Goal: Task Accomplishment & Management: Manage account settings

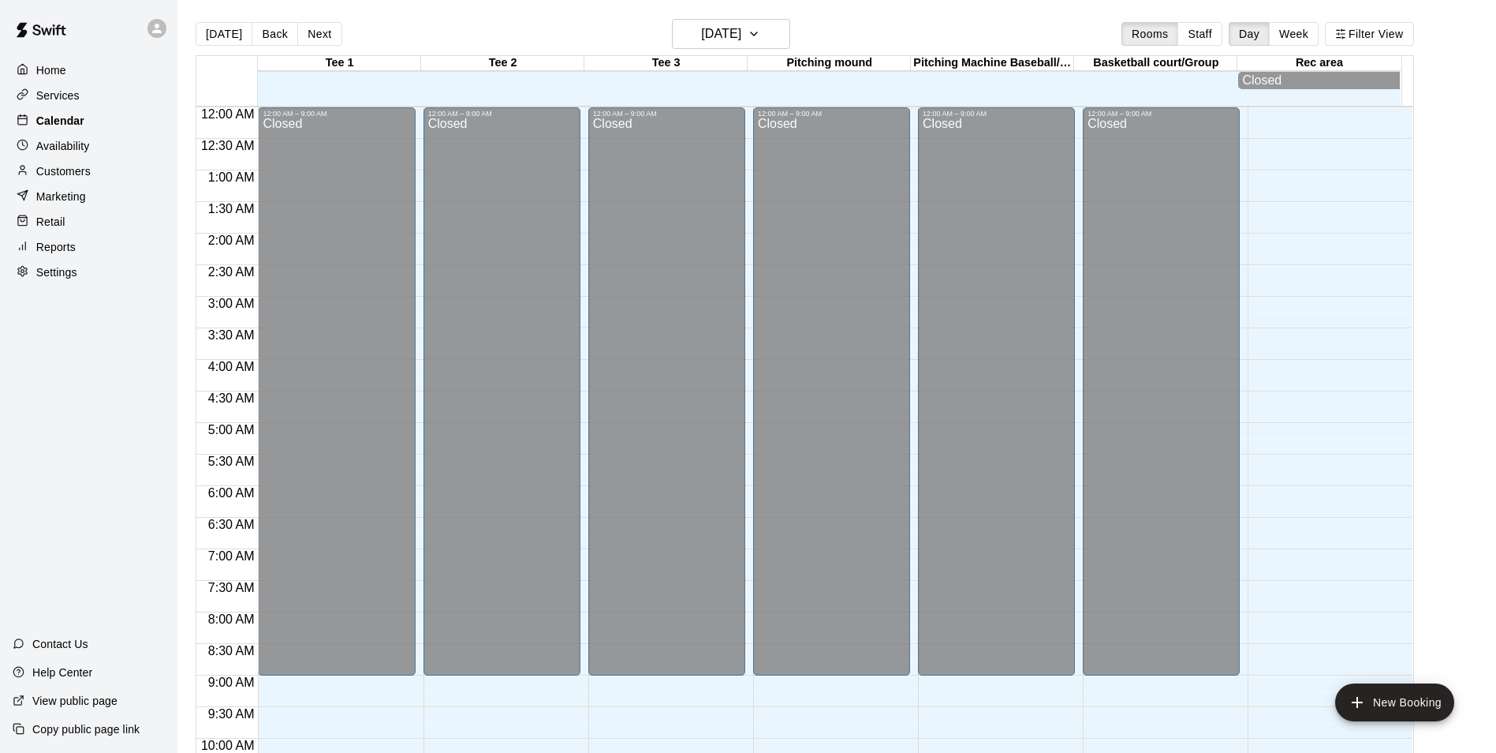
scroll to position [461, 0]
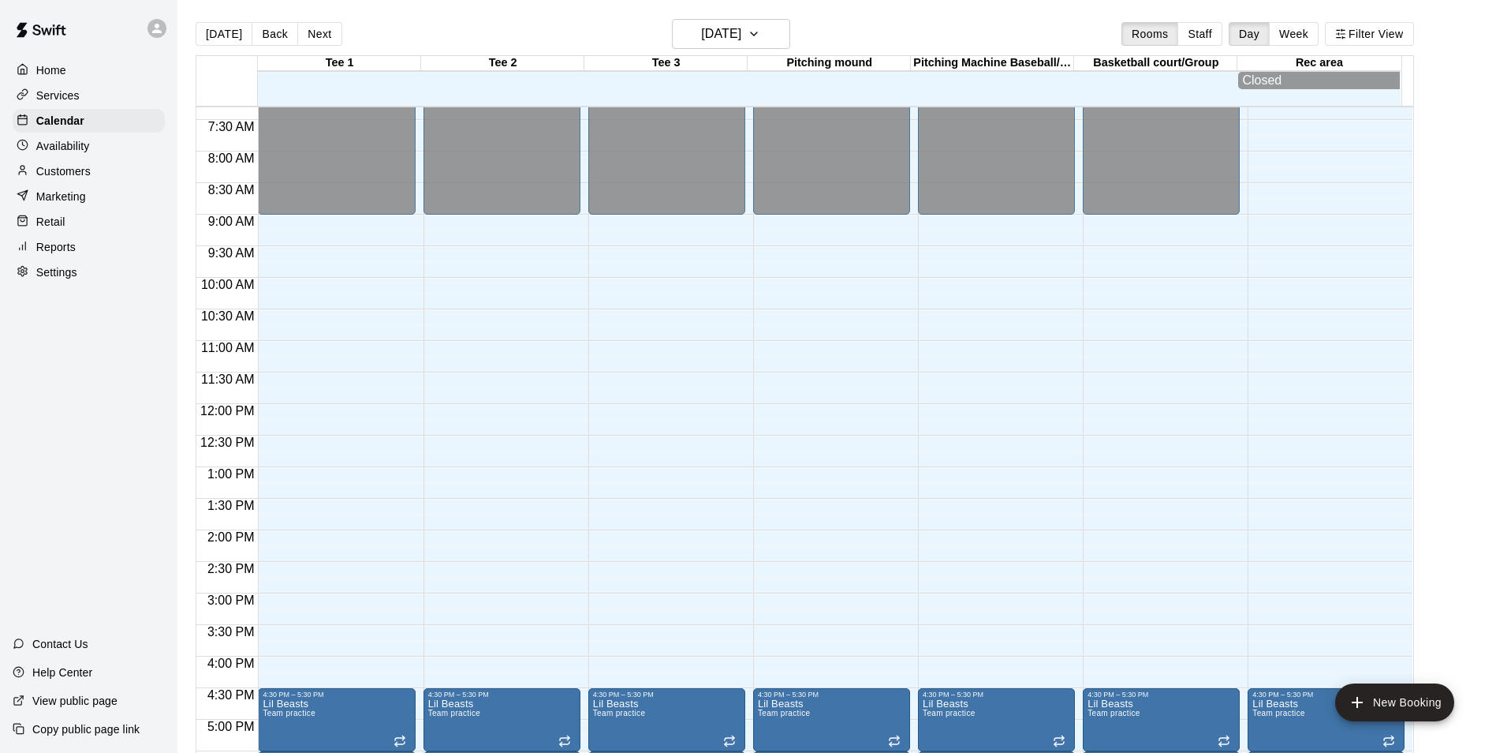
click at [47, 139] on div "Availability" at bounding box center [89, 146] width 152 height 24
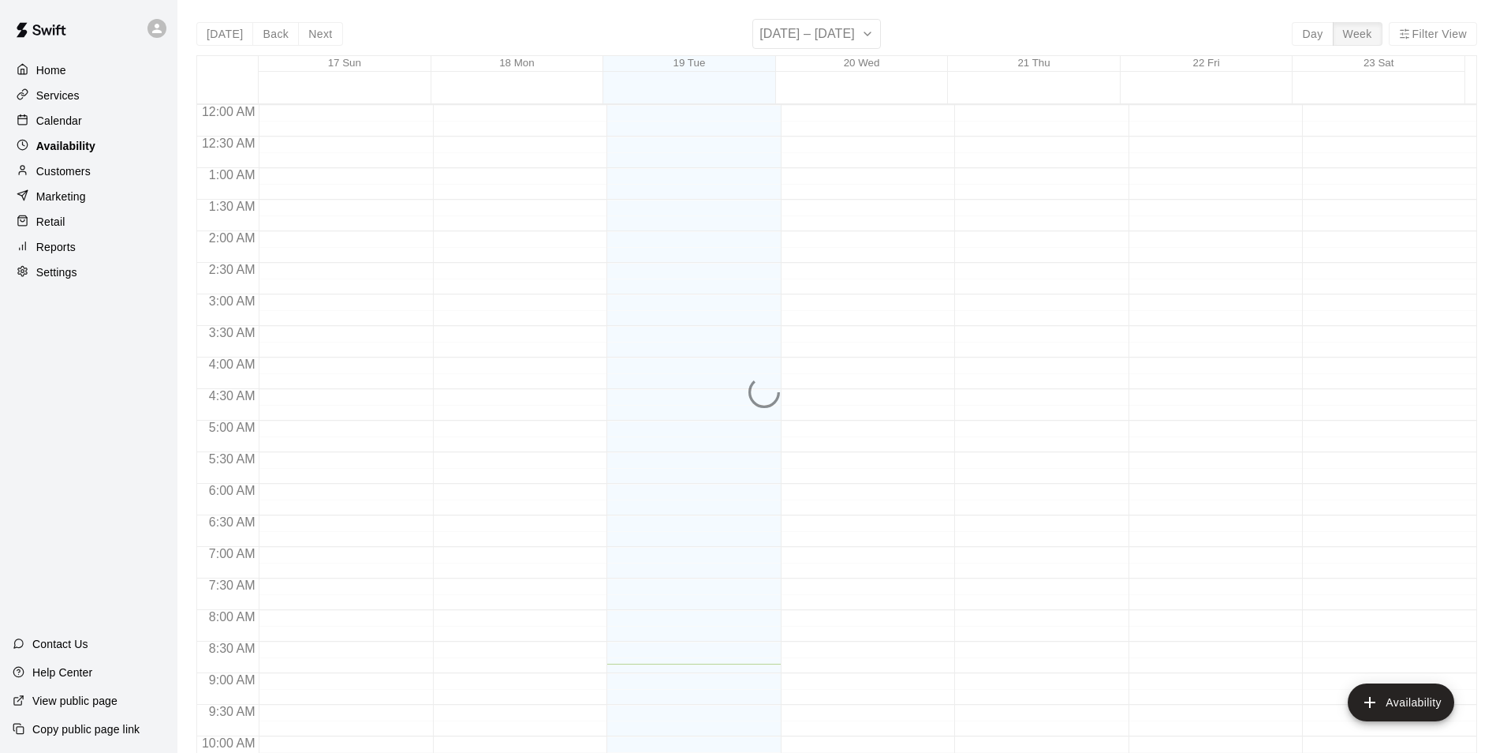
scroll to position [559, 0]
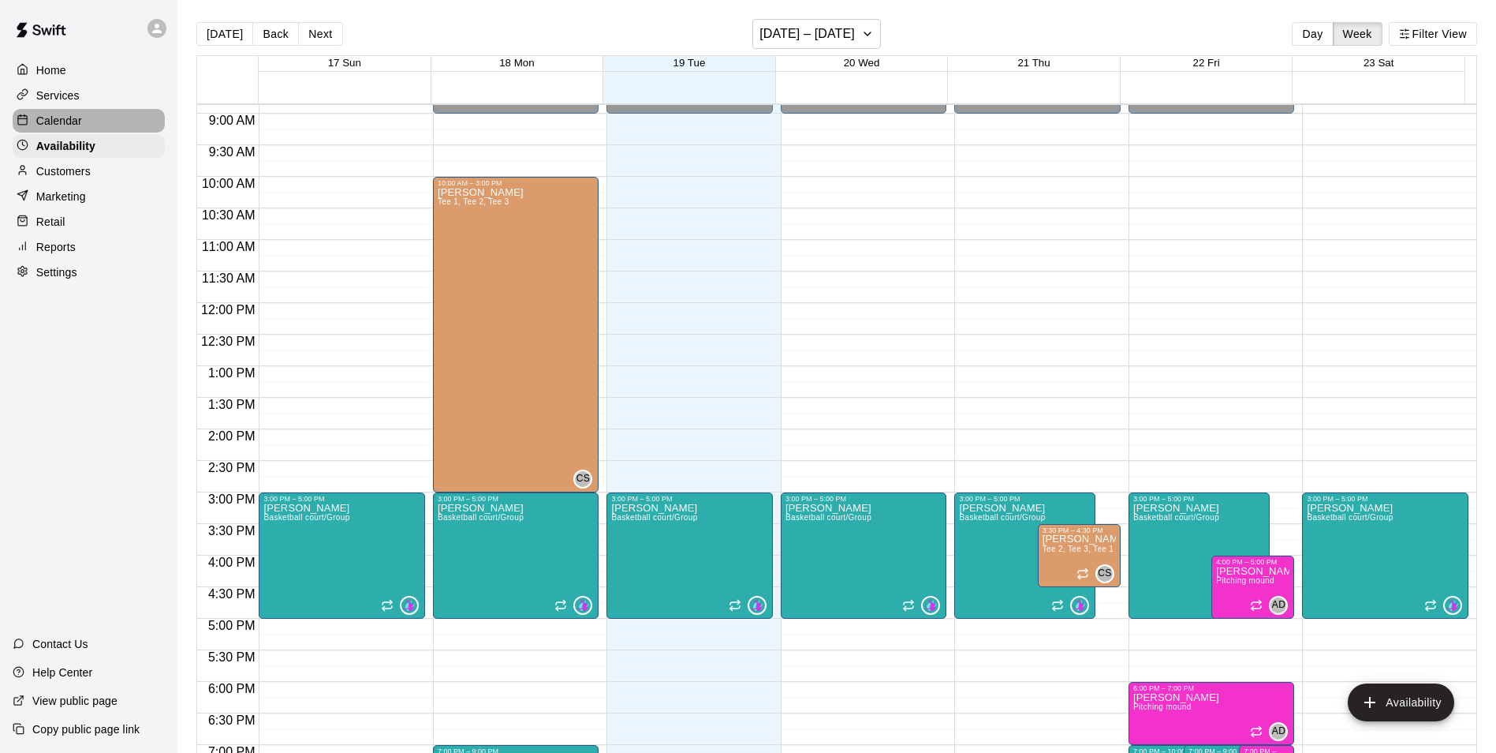
click at [56, 121] on p "Calendar" at bounding box center [59, 121] width 46 height 16
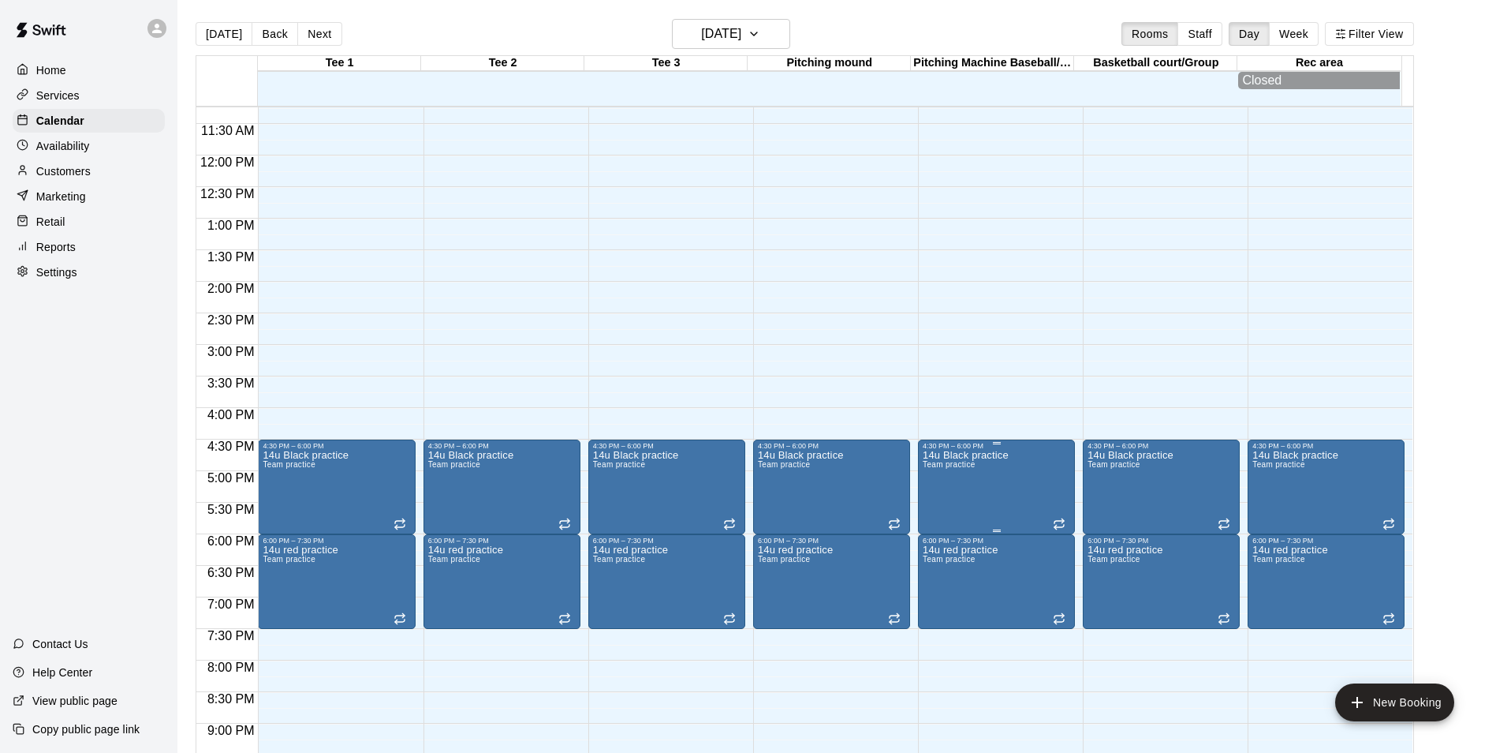
scroll to position [717, 0]
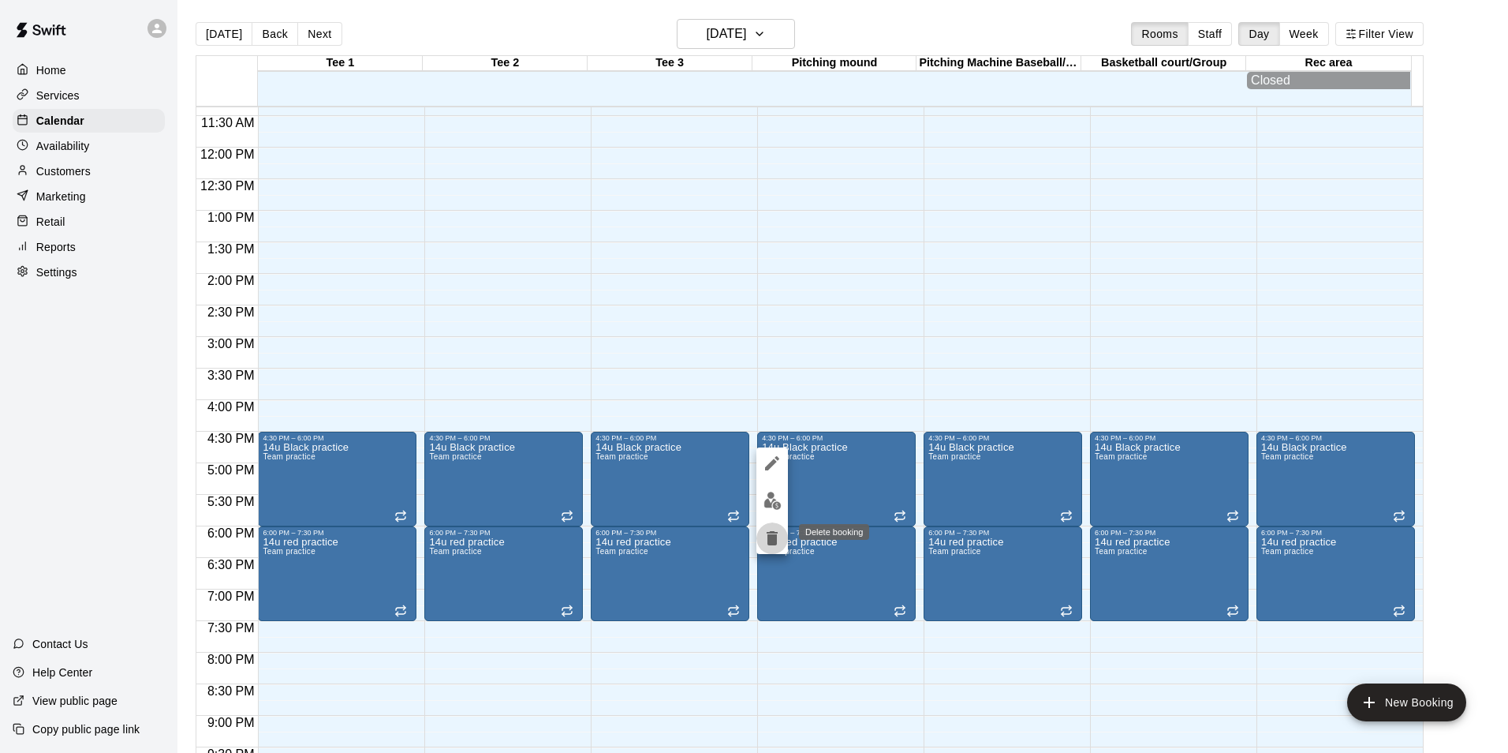
click at [772, 532] on icon "delete" at bounding box center [772, 538] width 11 height 14
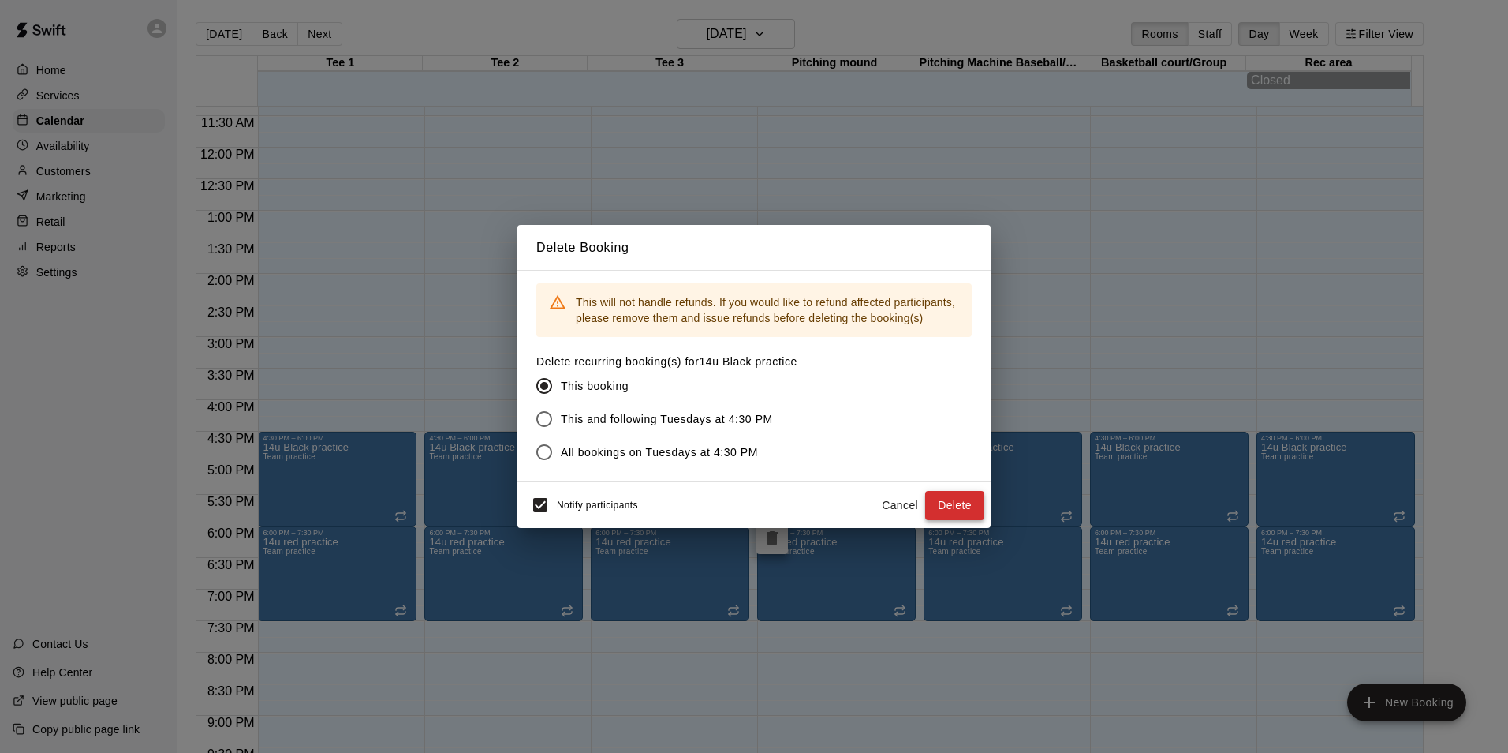
click at [964, 507] on button "Delete" at bounding box center [954, 505] width 59 height 29
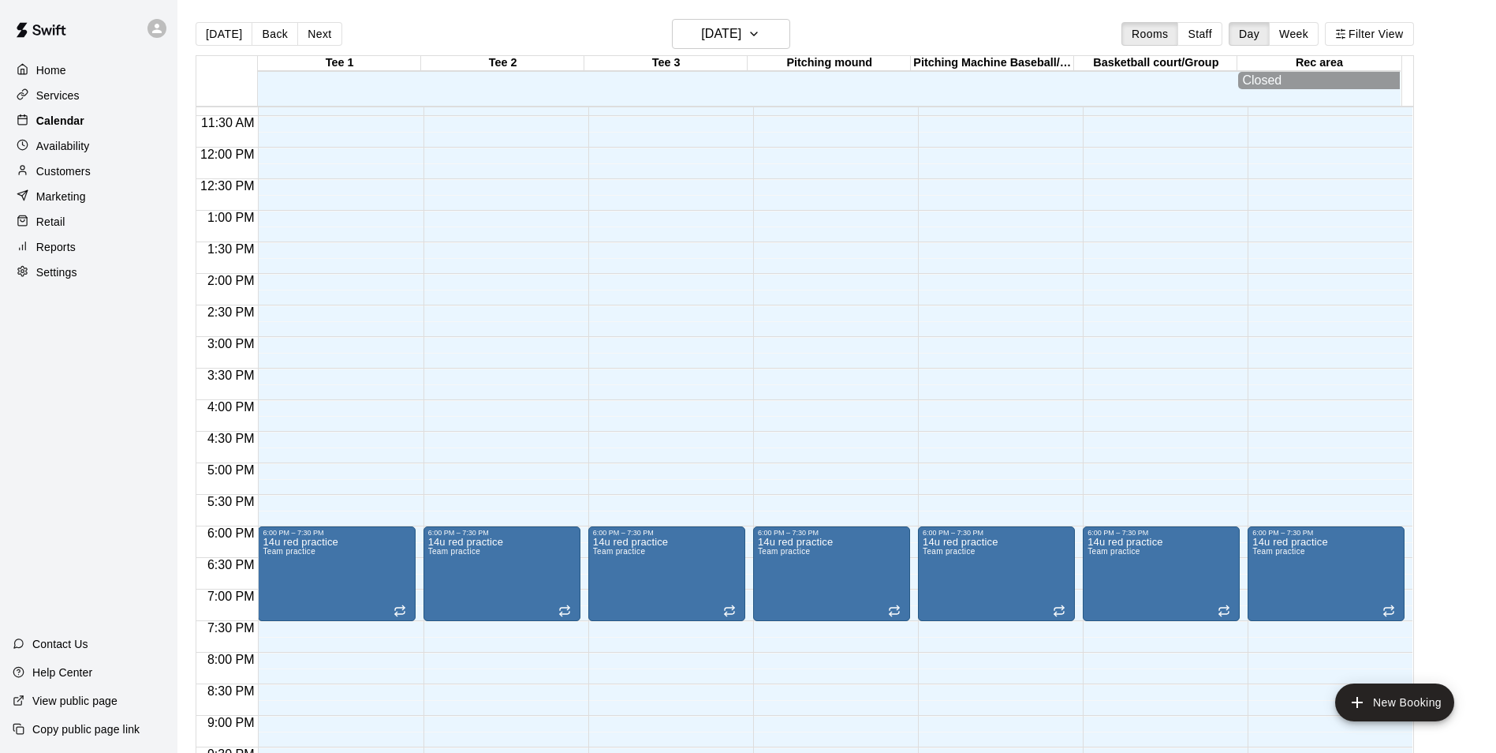
click at [59, 121] on p "Calendar" at bounding box center [60, 121] width 48 height 16
click at [69, 93] on p "Services" at bounding box center [57, 96] width 43 height 16
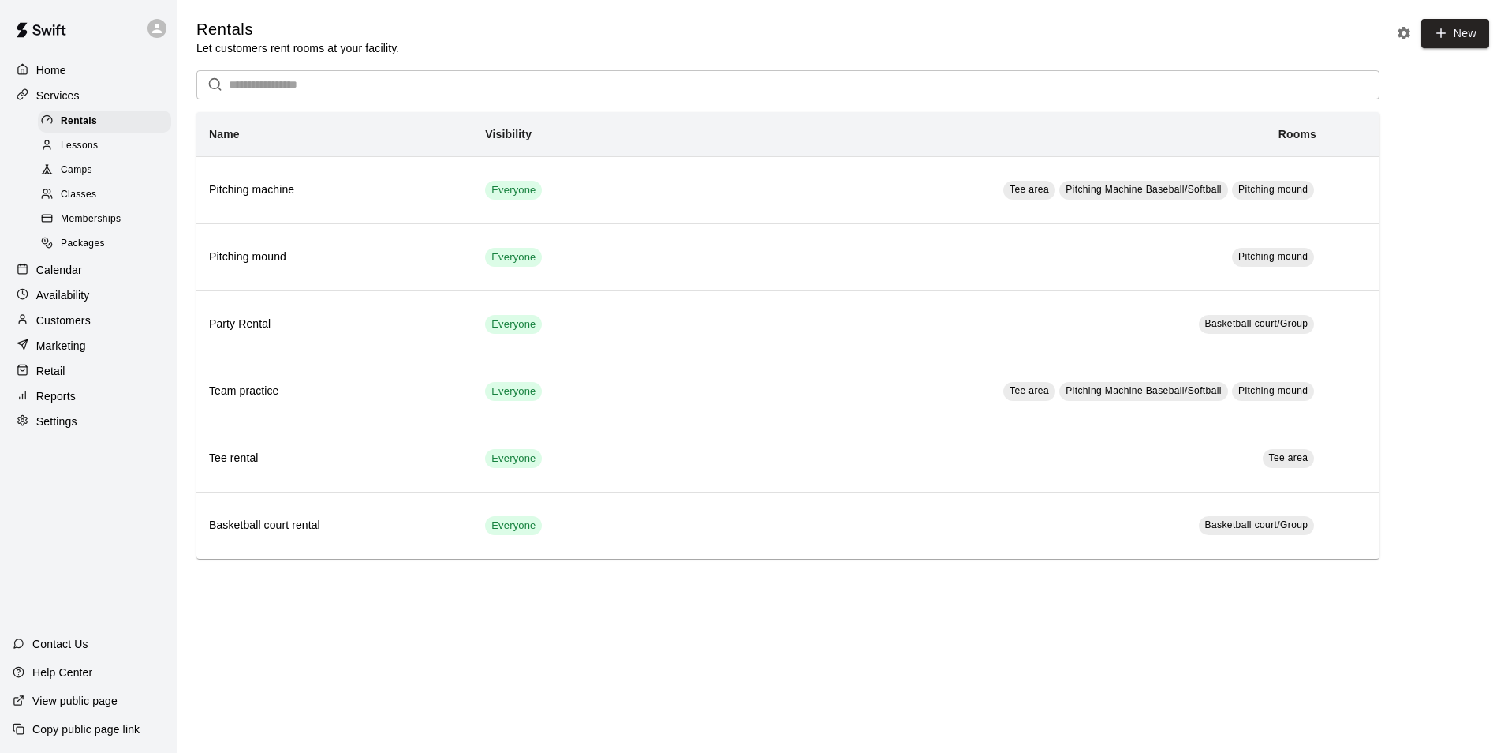
click at [65, 278] on p "Calendar" at bounding box center [59, 270] width 46 height 16
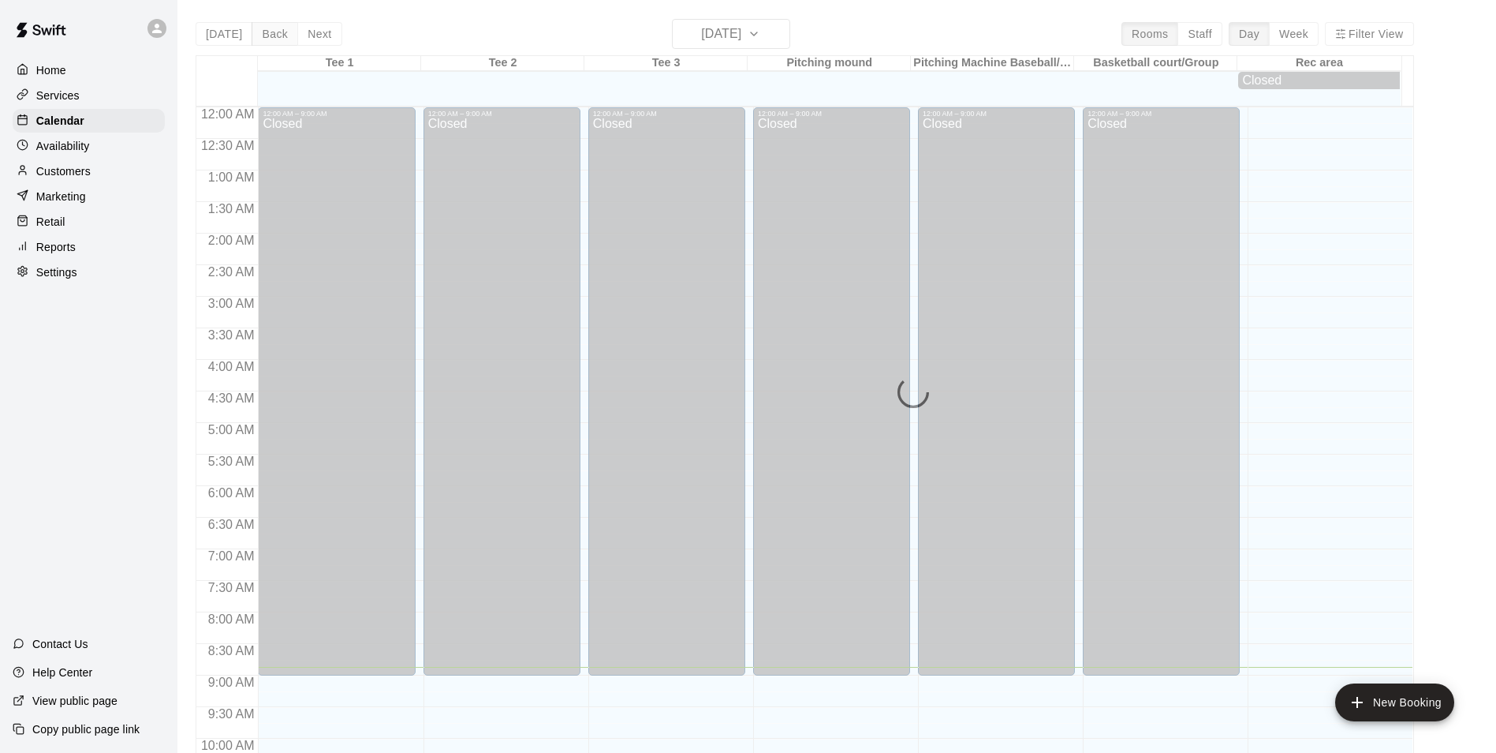
scroll to position [560, 0]
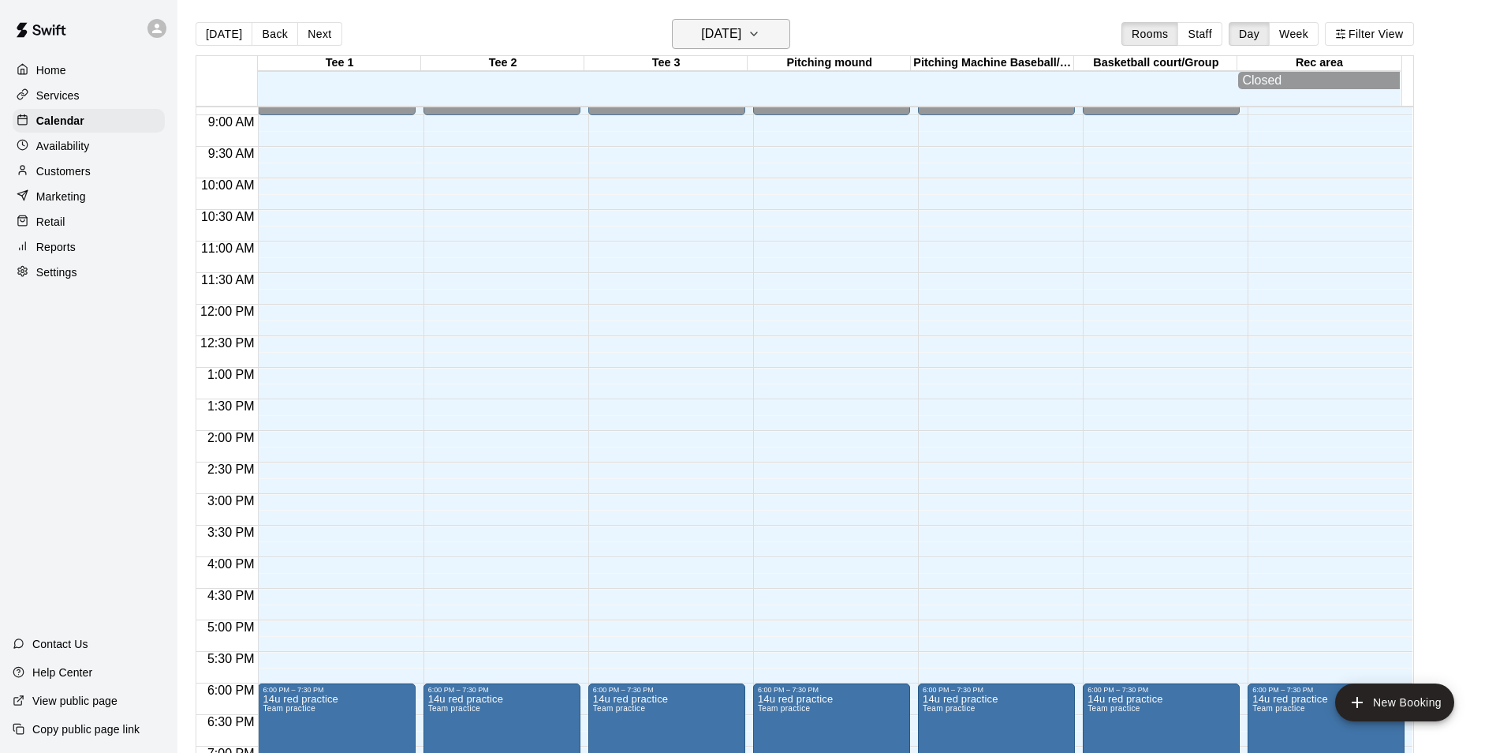
click at [725, 20] on button "[DATE]" at bounding box center [731, 34] width 118 height 30
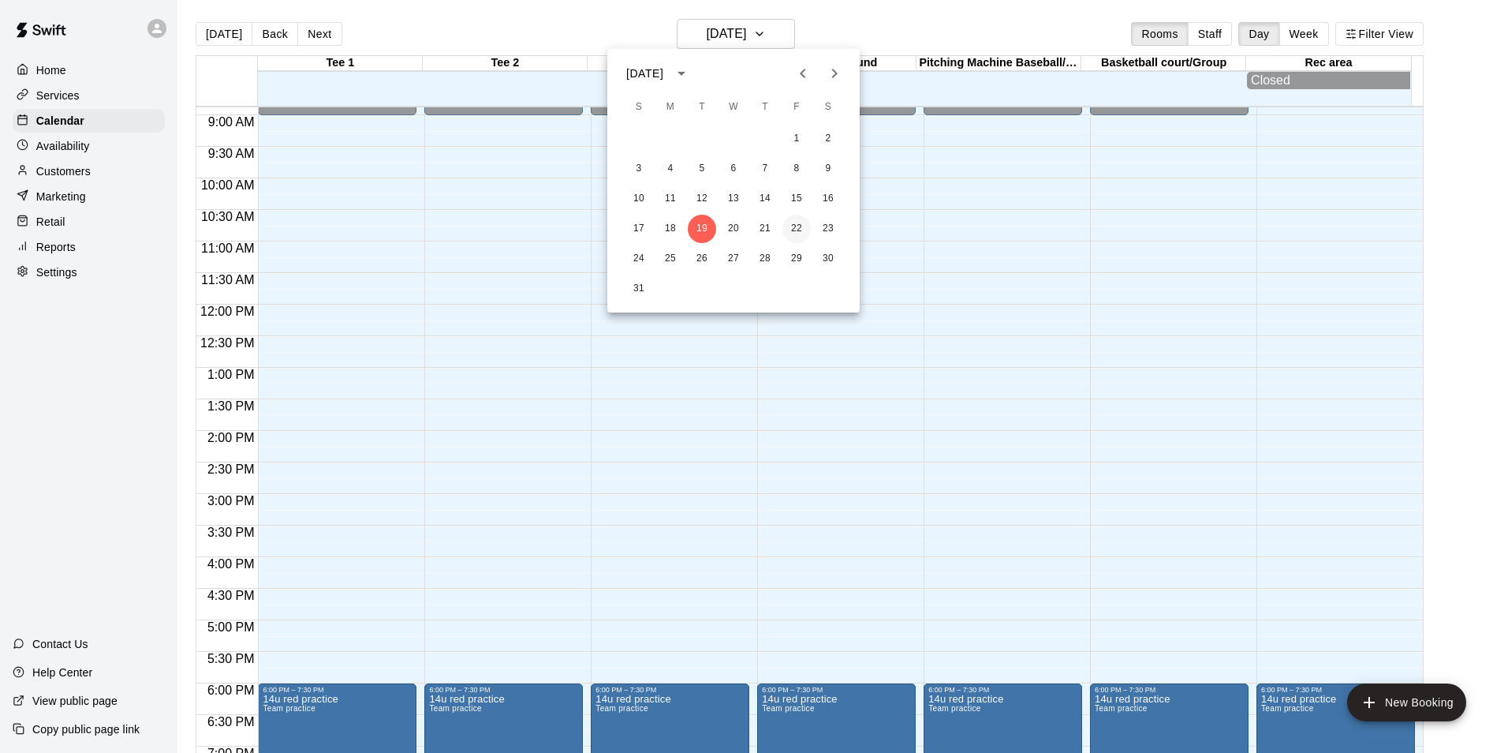
click at [796, 224] on button "22" at bounding box center [797, 229] width 28 height 28
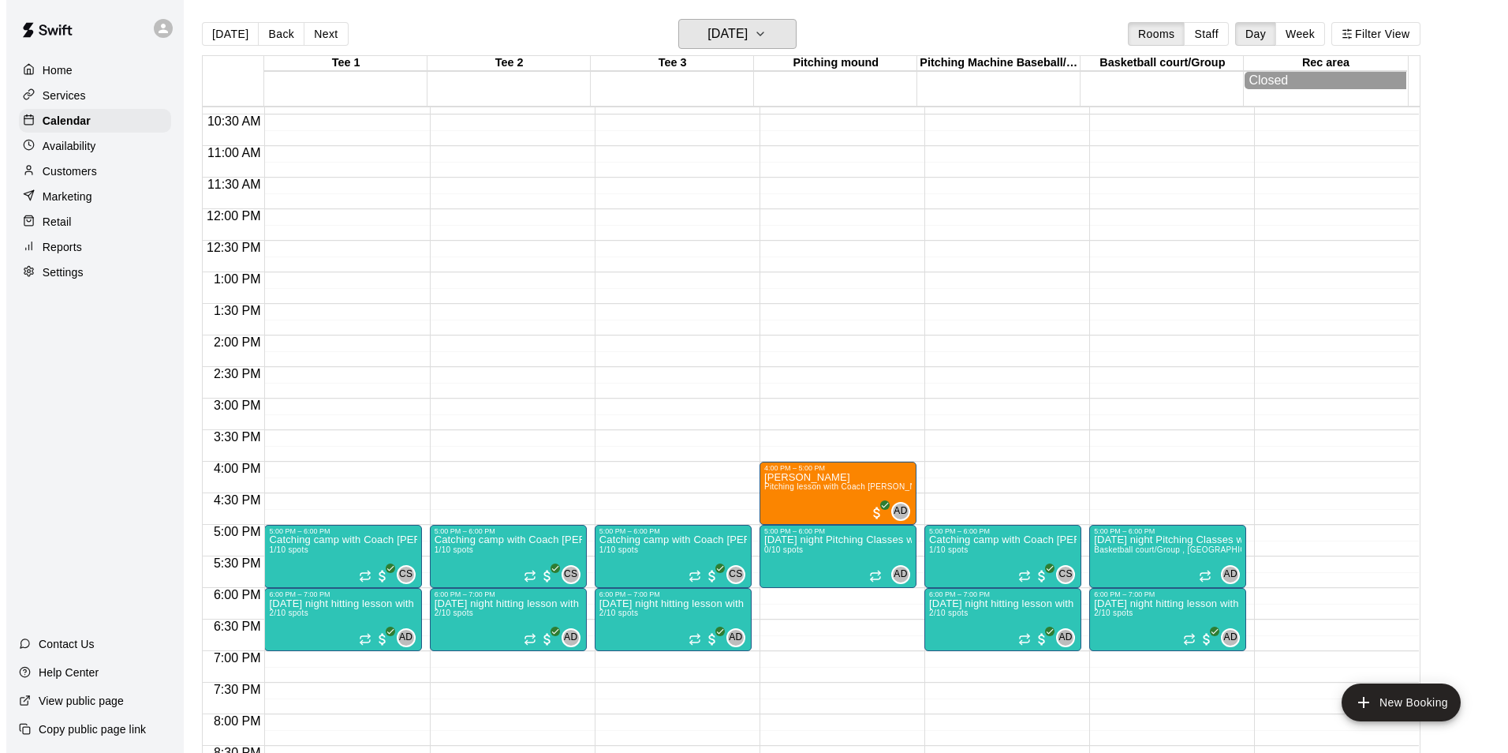
scroll to position [639, 0]
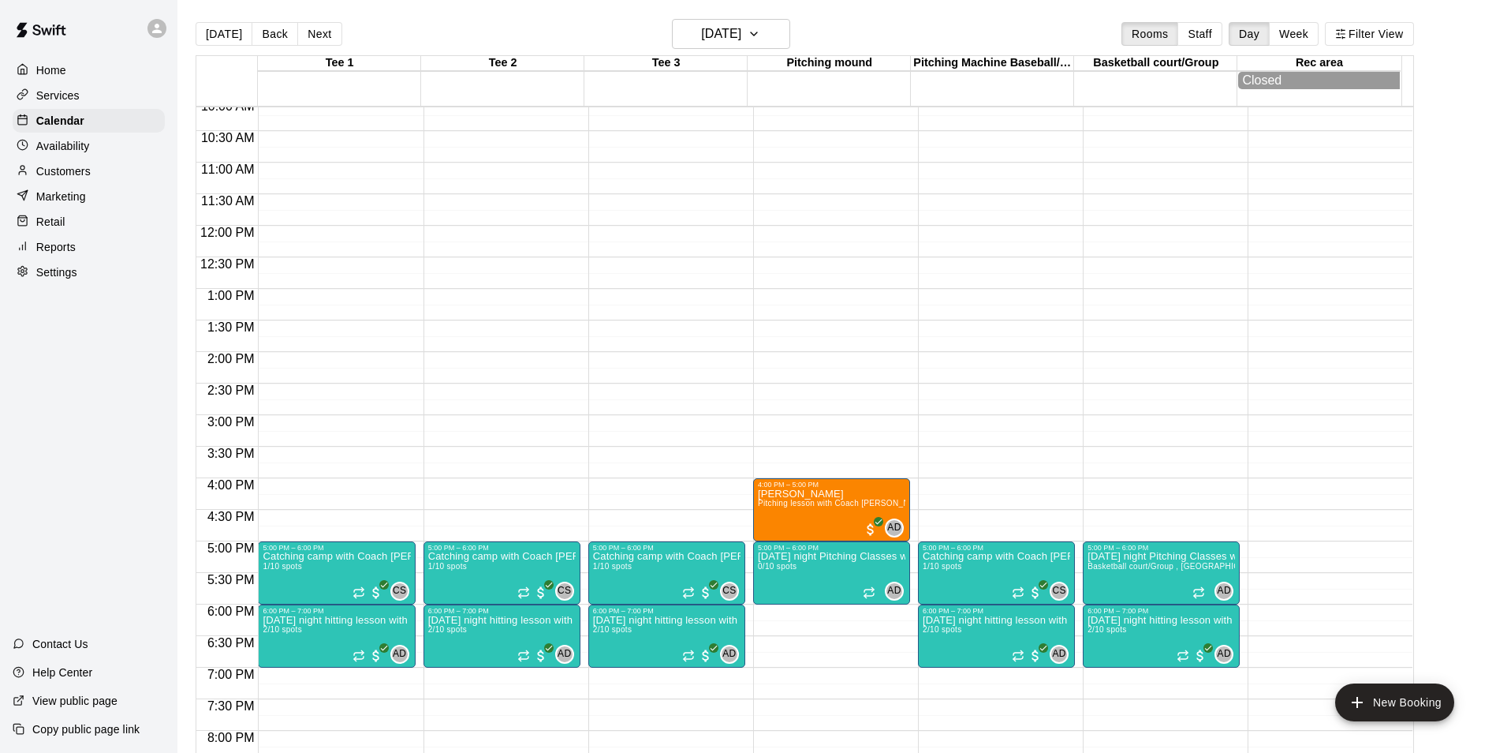
click at [1306, 490] on div at bounding box center [1326, 225] width 157 height 1515
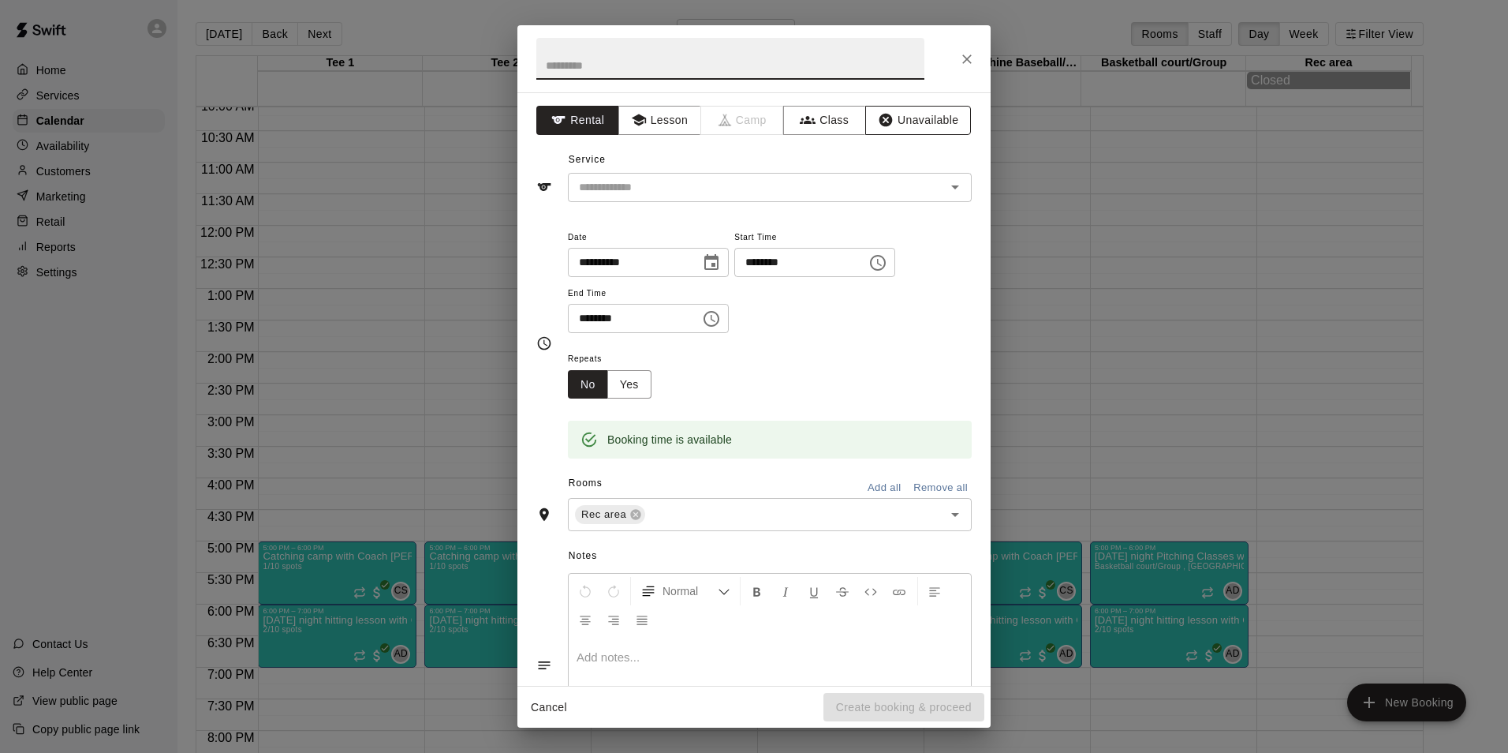
click at [885, 121] on button "Unavailable" at bounding box center [918, 120] width 106 height 29
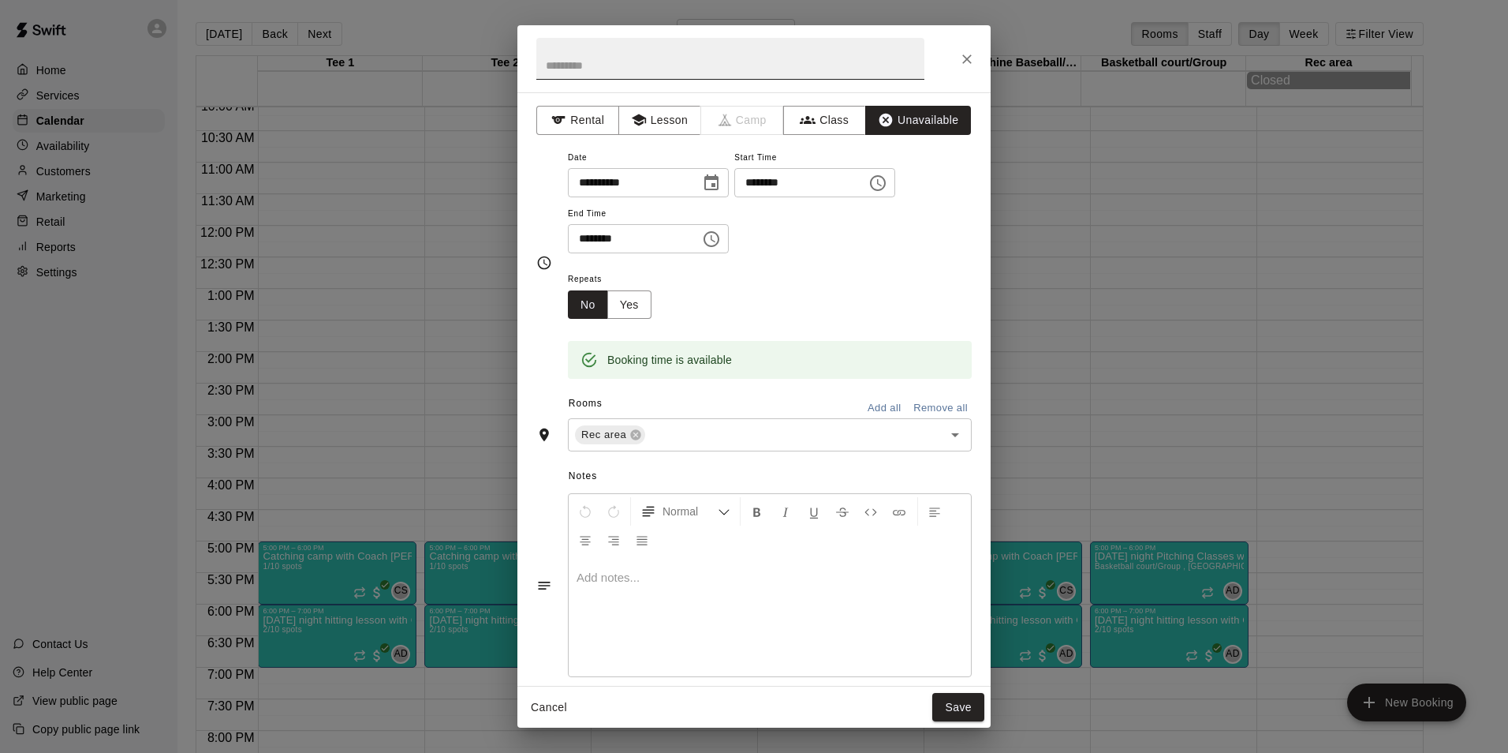
drag, startPoint x: 675, startPoint y: 67, endPoint x: 39, endPoint y: 65, distance: 636.6
click at [672, 66] on input "text" at bounding box center [730, 59] width 388 height 42
type input "*********"
click at [715, 237] on icon "Choose time, selected time is 4:30 PM" at bounding box center [713, 238] width 5 height 7
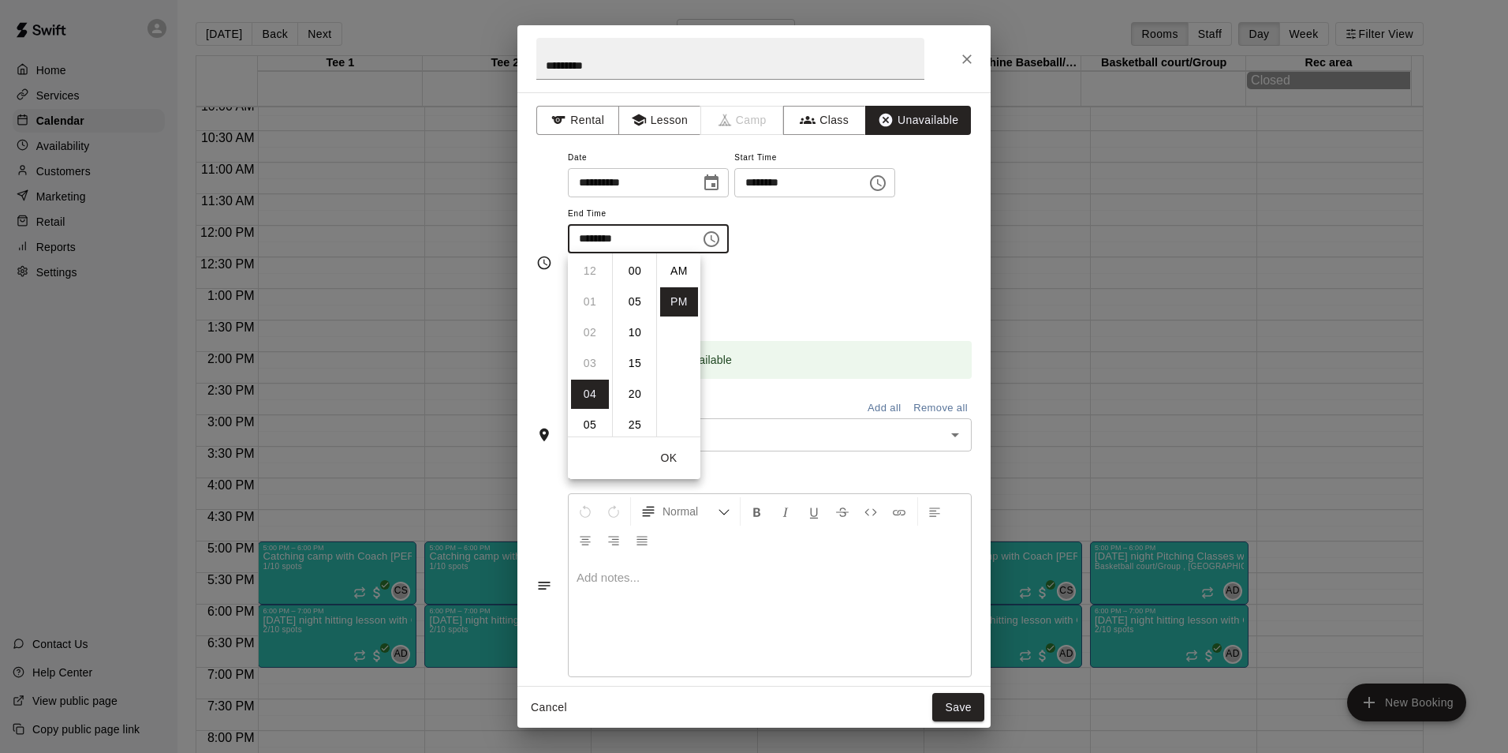
scroll to position [28, 0]
click at [584, 425] on li "09" at bounding box center [590, 424] width 38 height 29
type input "********"
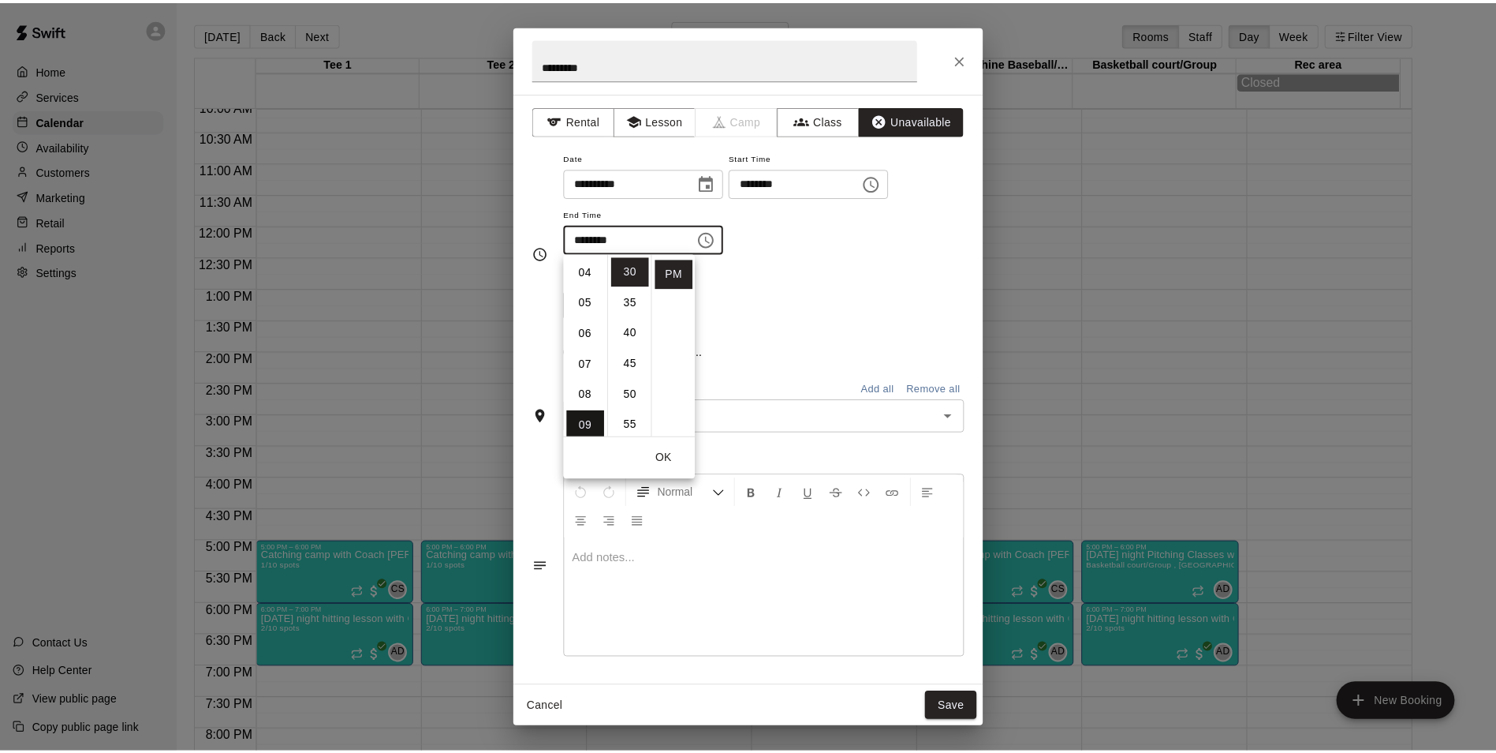
scroll to position [277, 0]
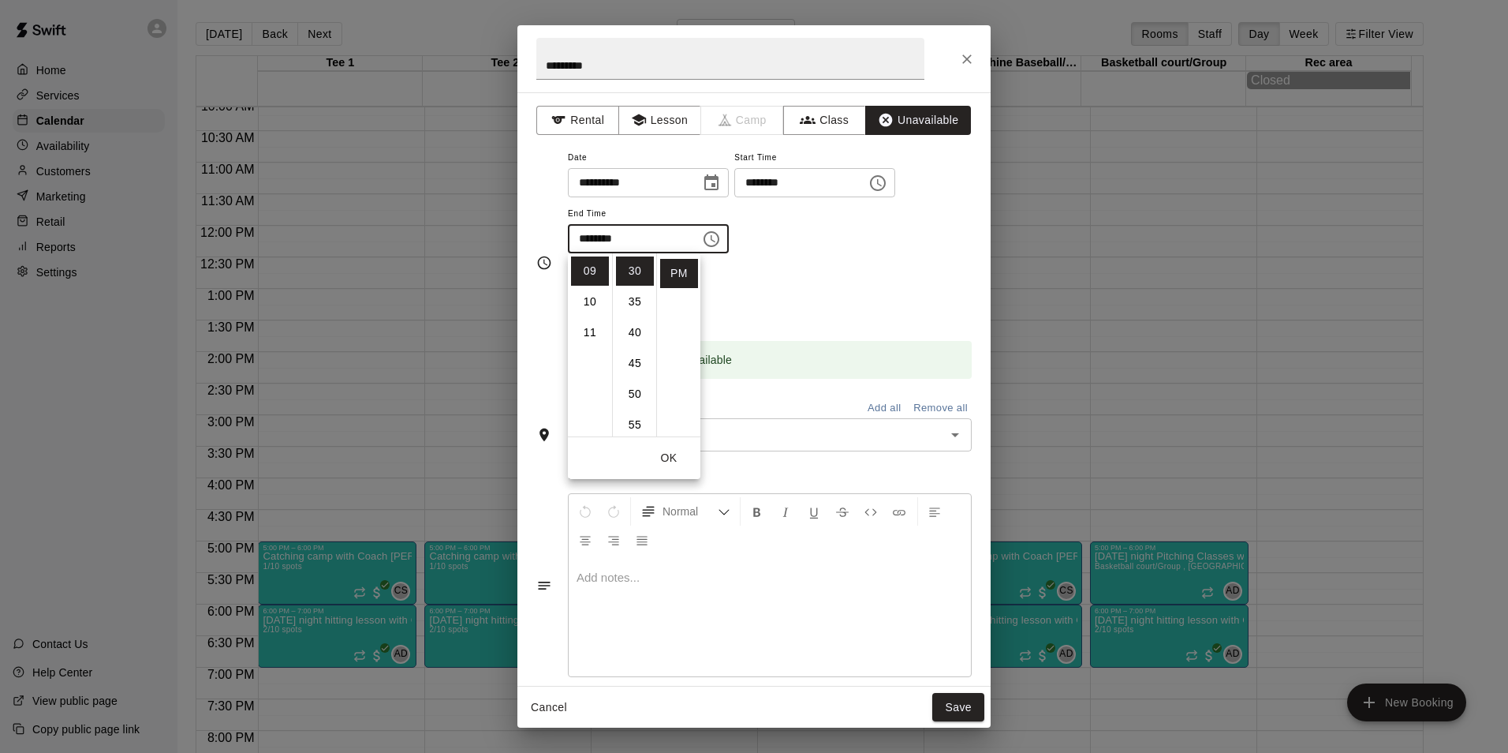
click at [673, 461] on button "OK" at bounding box center [669, 457] width 50 height 29
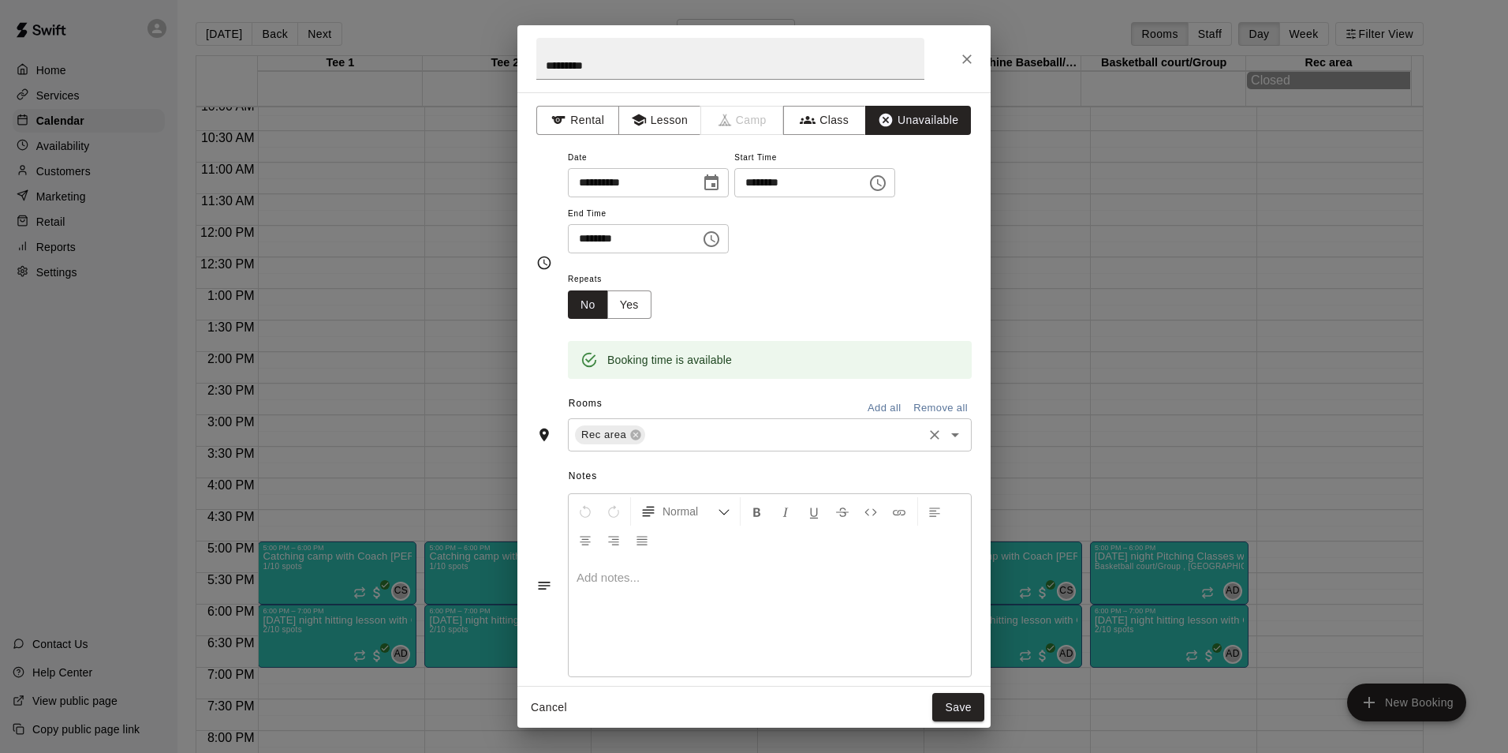
click at [788, 440] on input "text" at bounding box center [784, 435] width 273 height 20
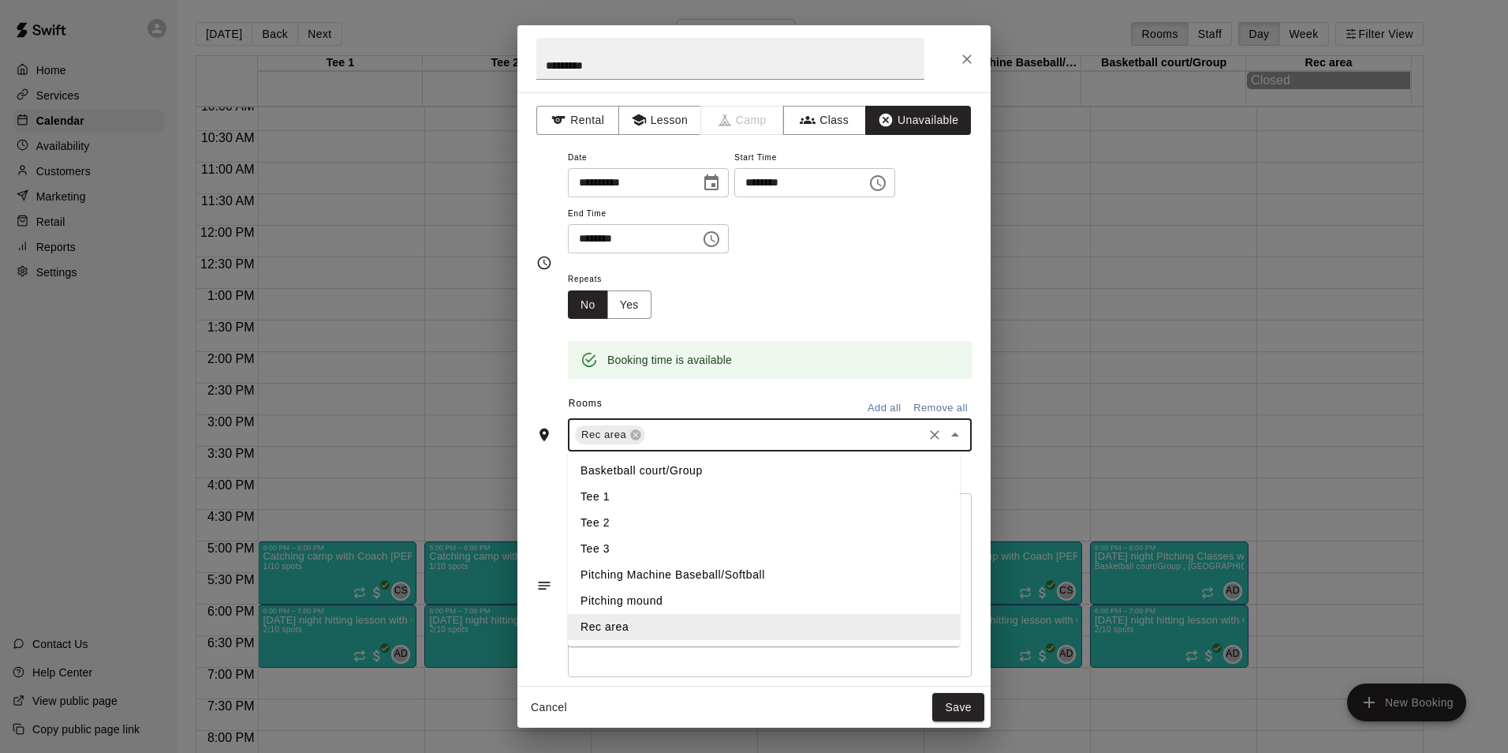
click at [702, 470] on li "Basketball court/Group" at bounding box center [764, 471] width 392 height 26
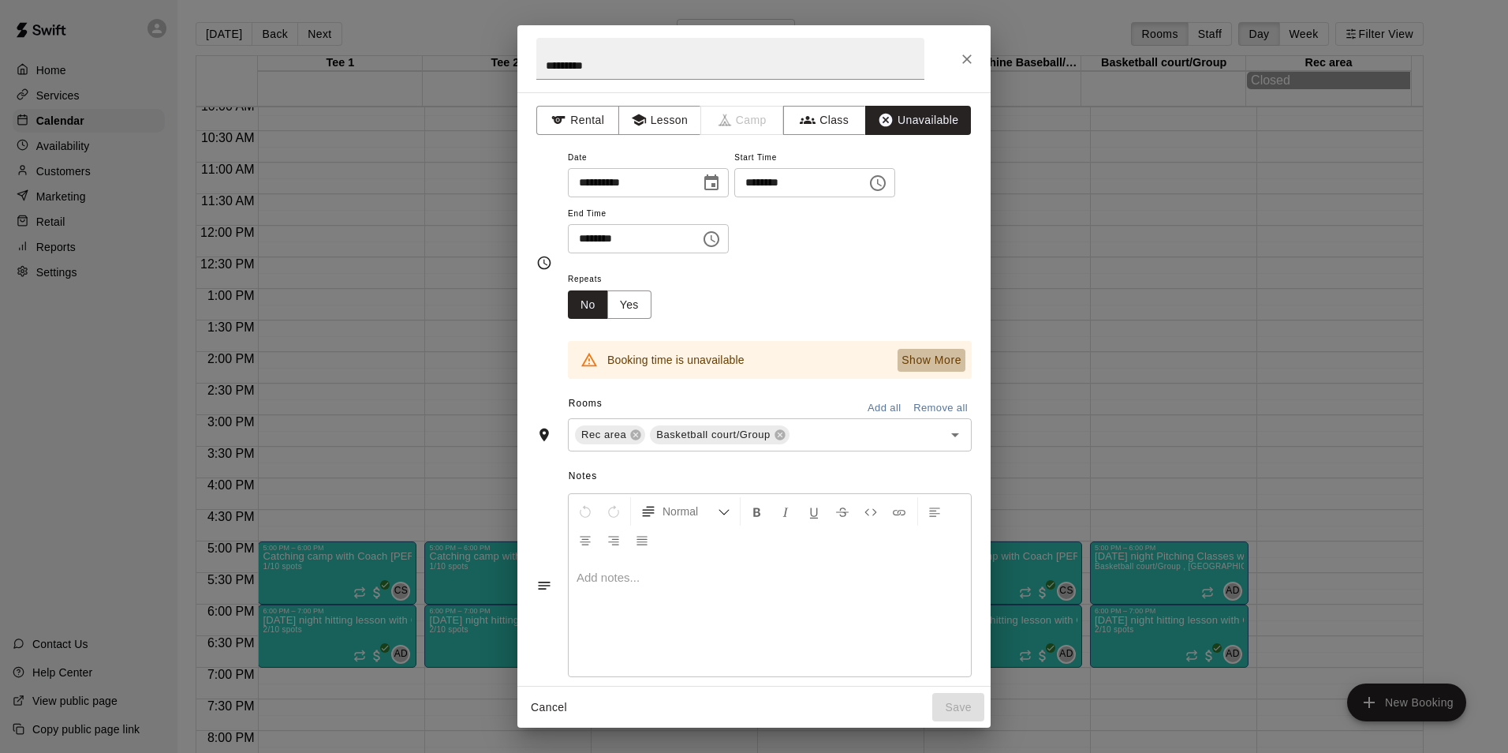
click at [913, 361] on p "Show More" at bounding box center [932, 360] width 60 height 17
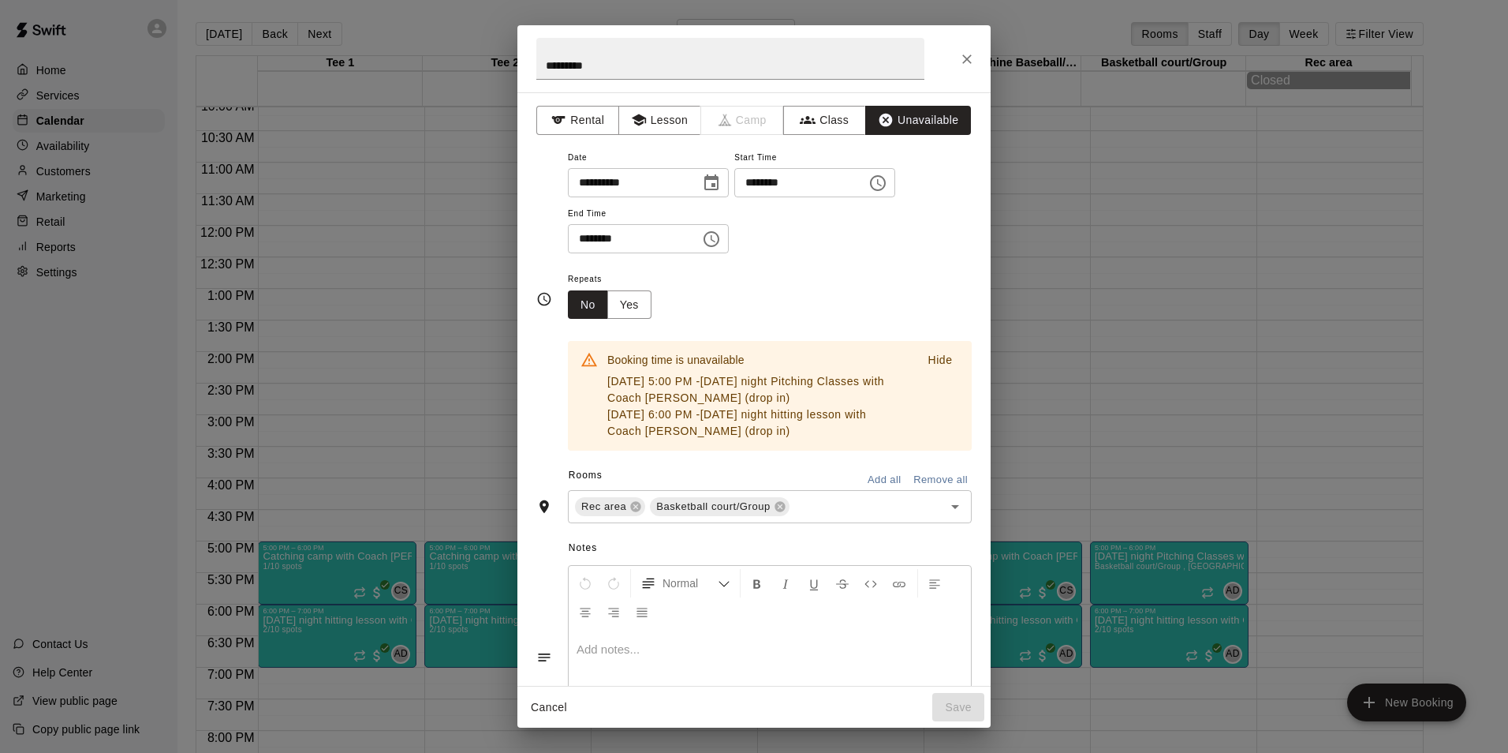
click at [915, 361] on button "Hide" at bounding box center [940, 360] width 50 height 23
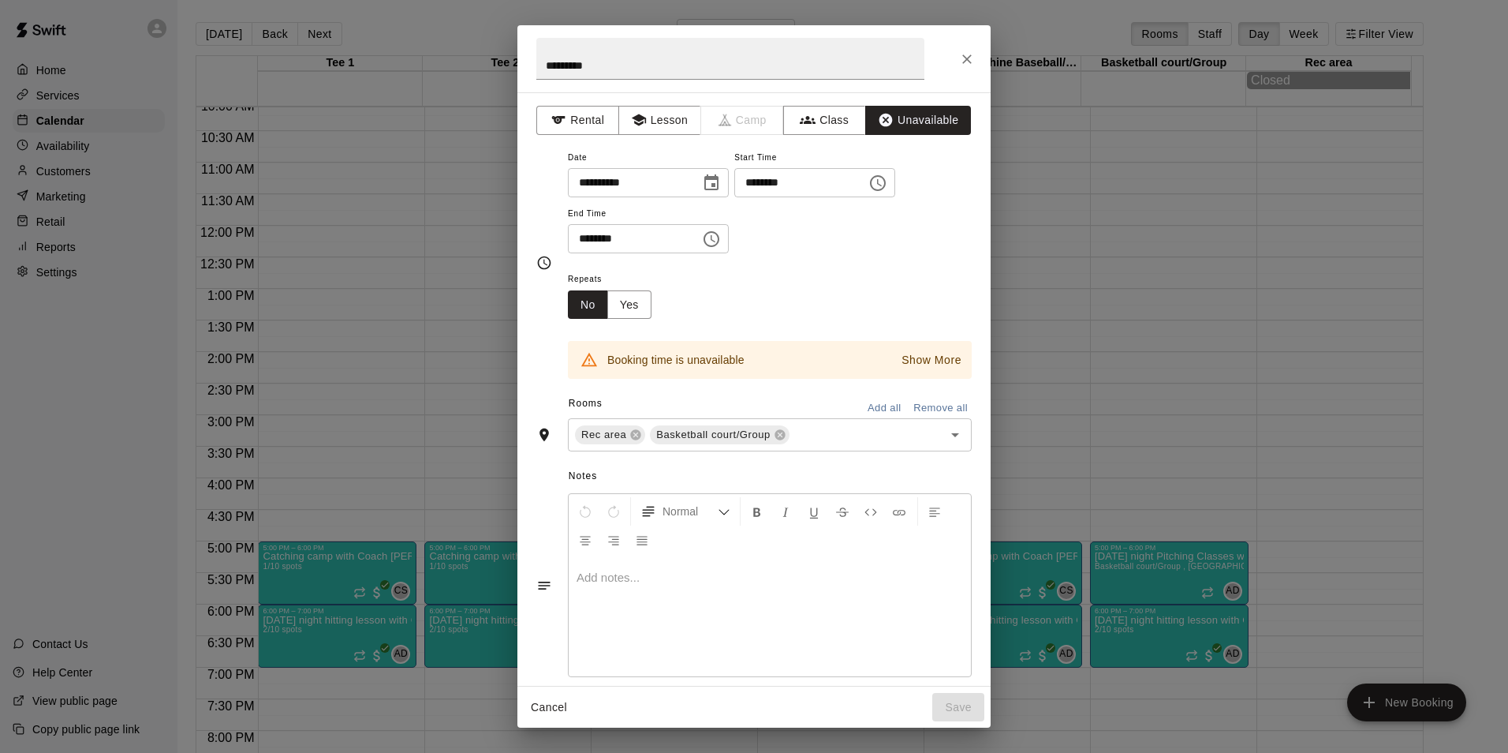
click at [913, 361] on p "Show More" at bounding box center [932, 360] width 60 height 17
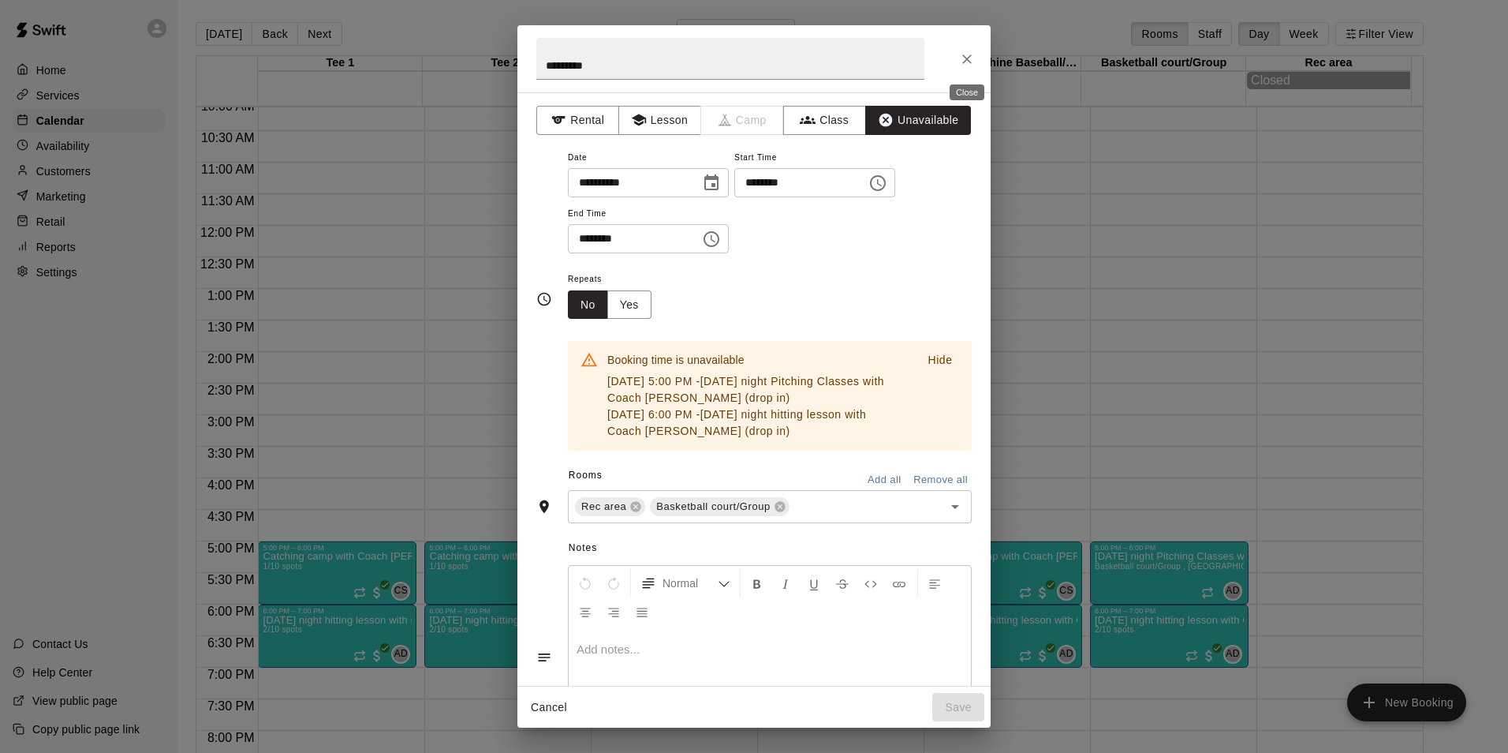
click at [965, 59] on icon "Close" at bounding box center [967, 59] width 16 height 16
